Goal: Information Seeking & Learning: Learn about a topic

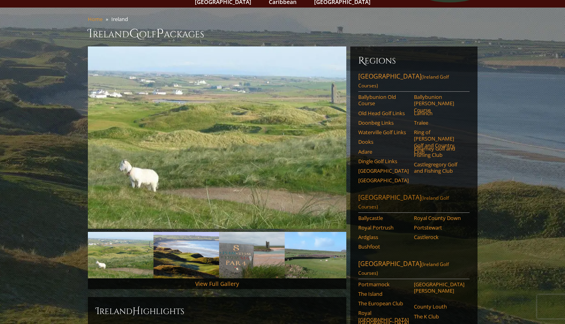
scroll to position [55, 0]
click at [388, 193] on link "Northern Ireland (Ireland Golf Courses)" at bounding box center [413, 203] width 111 height 20
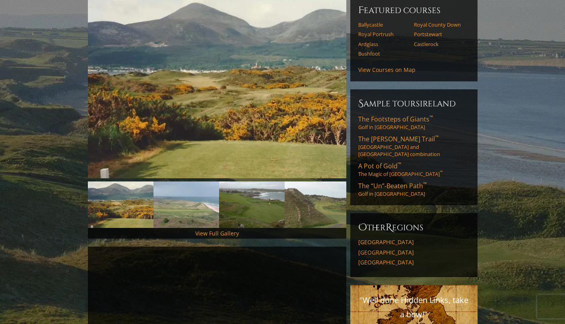
scroll to position [104, 0]
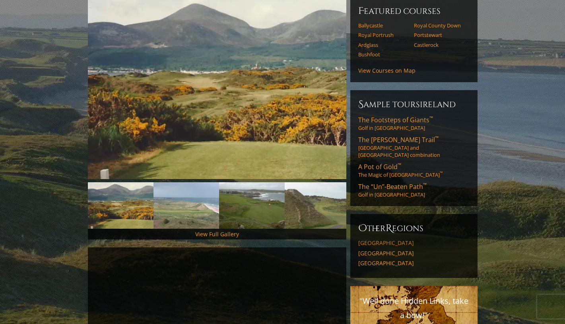
click at [392, 240] on link "[GEOGRAPHIC_DATA]" at bounding box center [413, 243] width 111 height 7
